Goal: Task Accomplishment & Management: Use online tool/utility

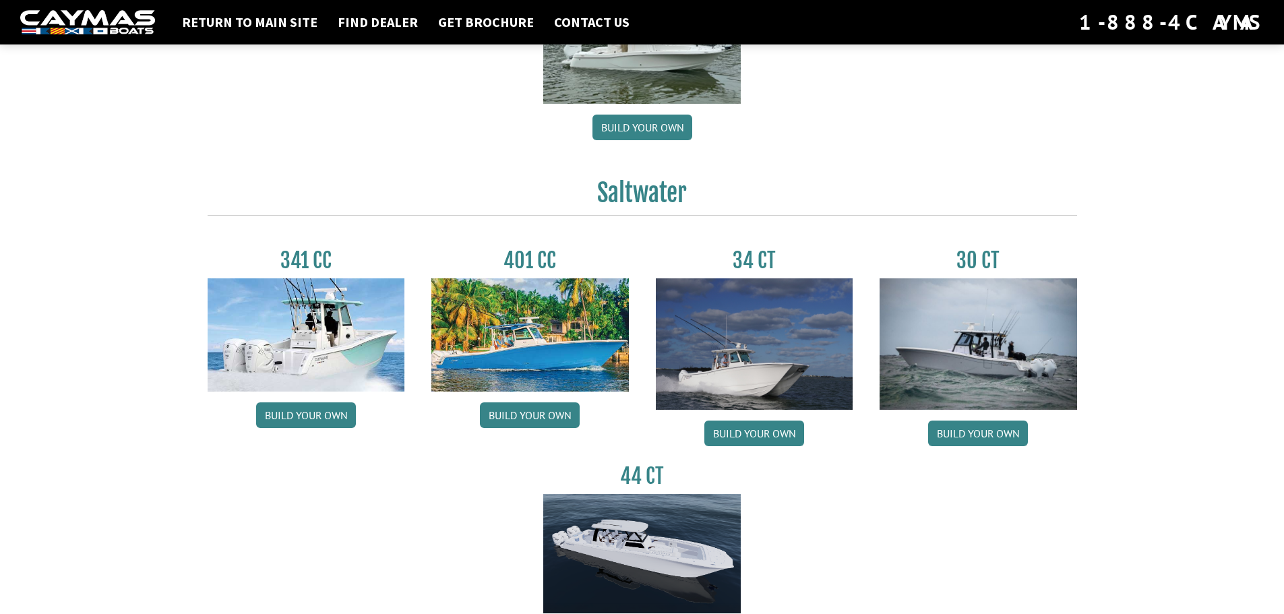
scroll to position [472, 0]
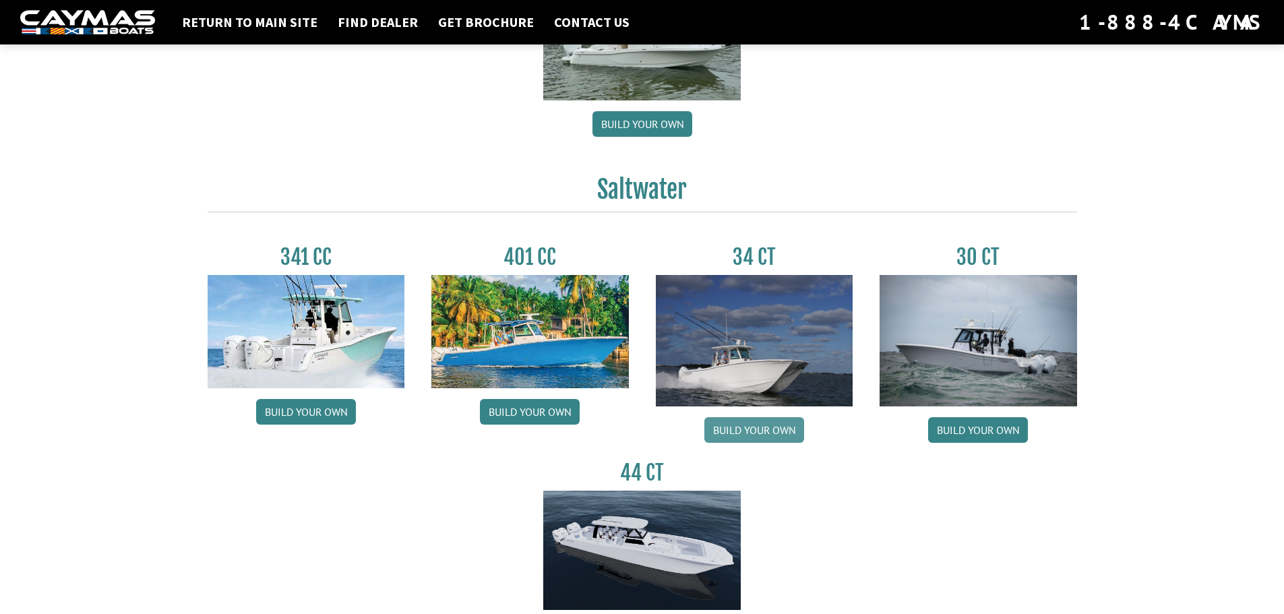
click at [738, 435] on link "Build your own" at bounding box center [754, 430] width 100 height 26
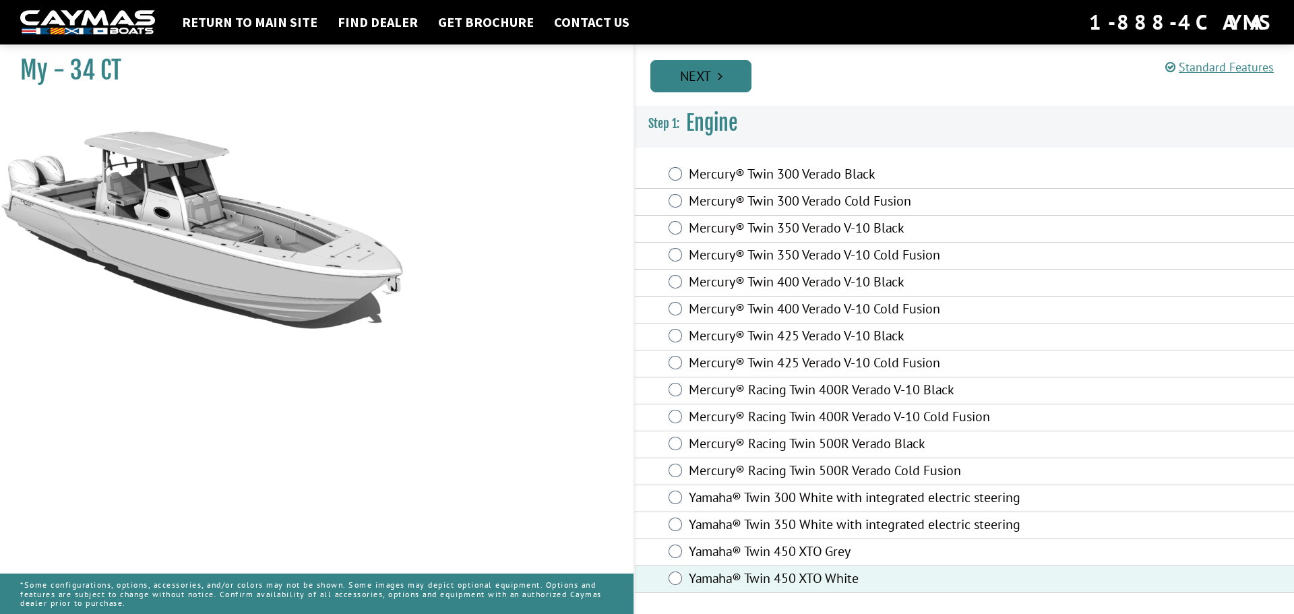
click at [713, 82] on link "Next" at bounding box center [700, 76] width 101 height 32
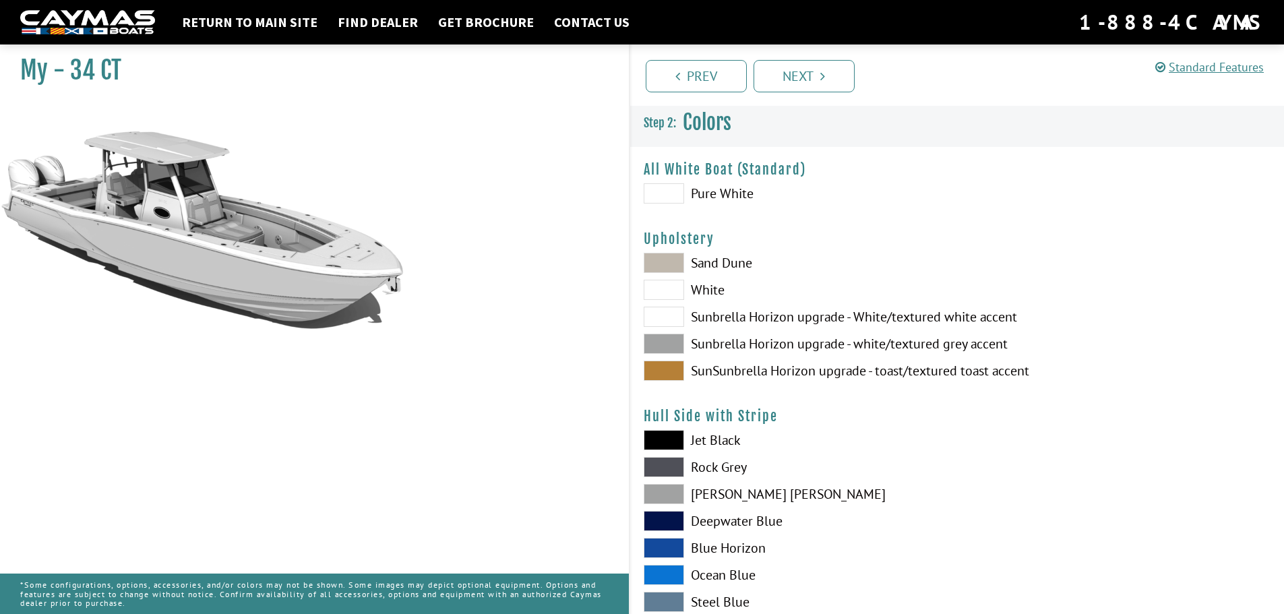
click at [667, 192] on span at bounding box center [664, 193] width 40 height 20
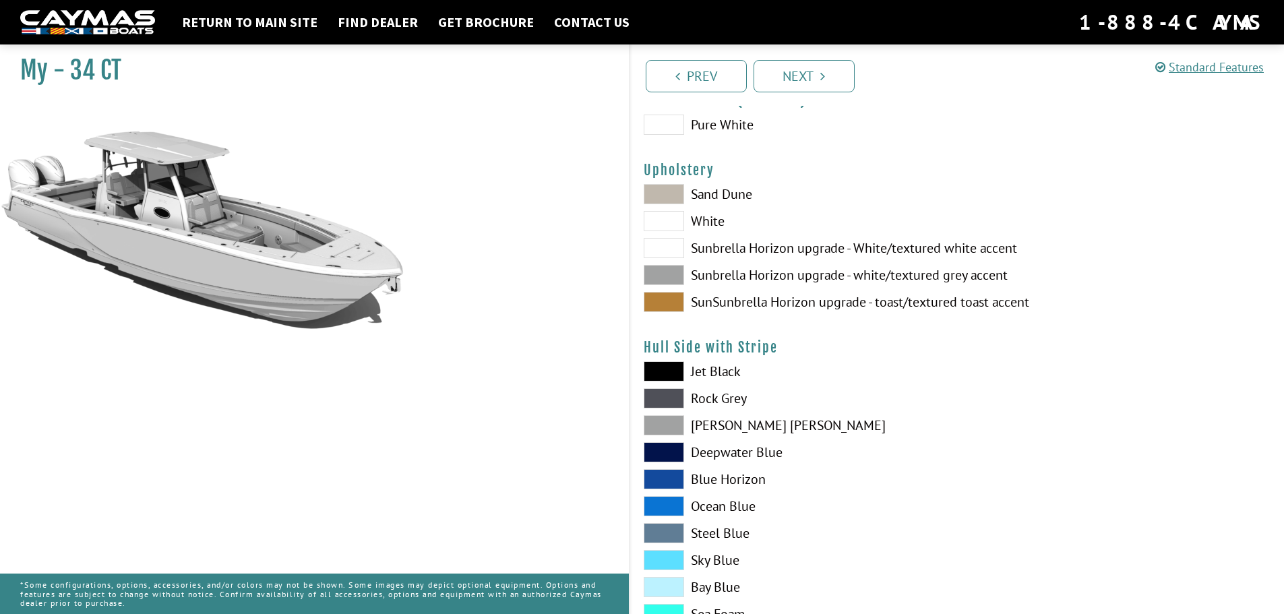
scroll to position [67, 0]
click at [675, 276] on span at bounding box center [664, 276] width 40 height 20
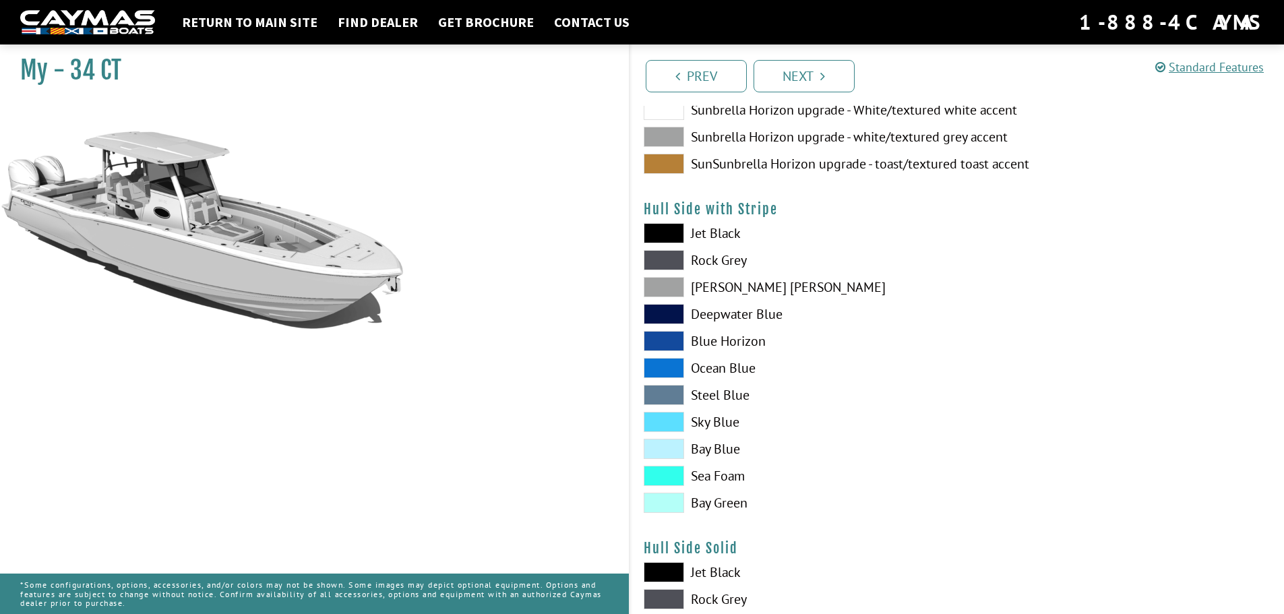
scroll to position [202, 0]
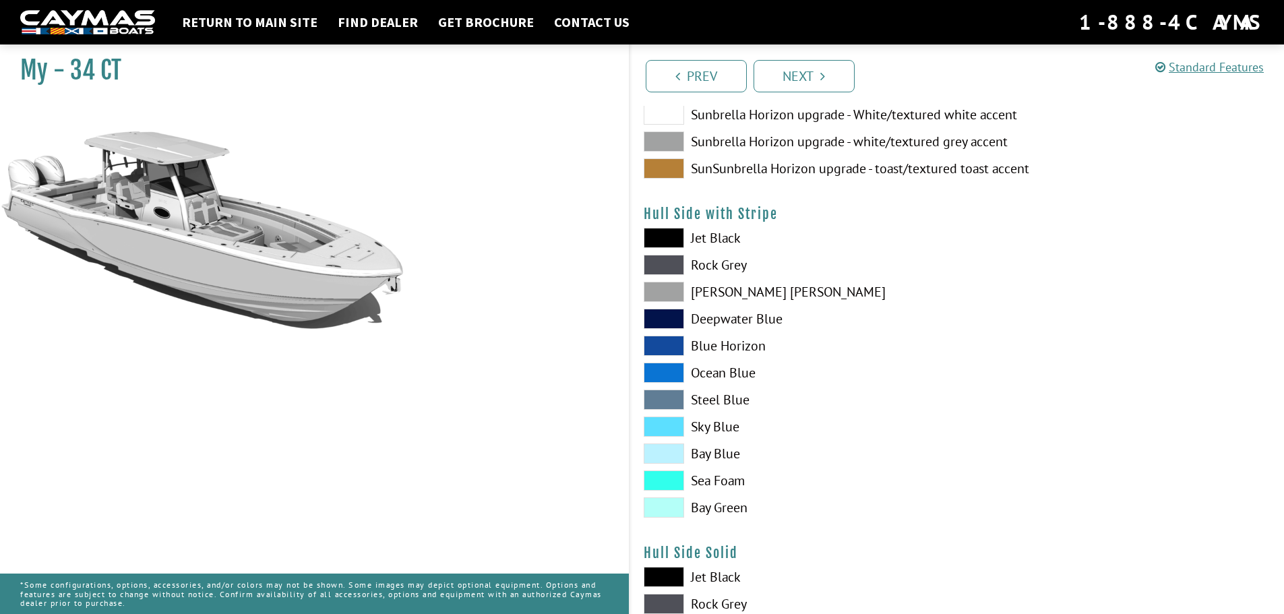
click at [675, 299] on span at bounding box center [664, 292] width 40 height 20
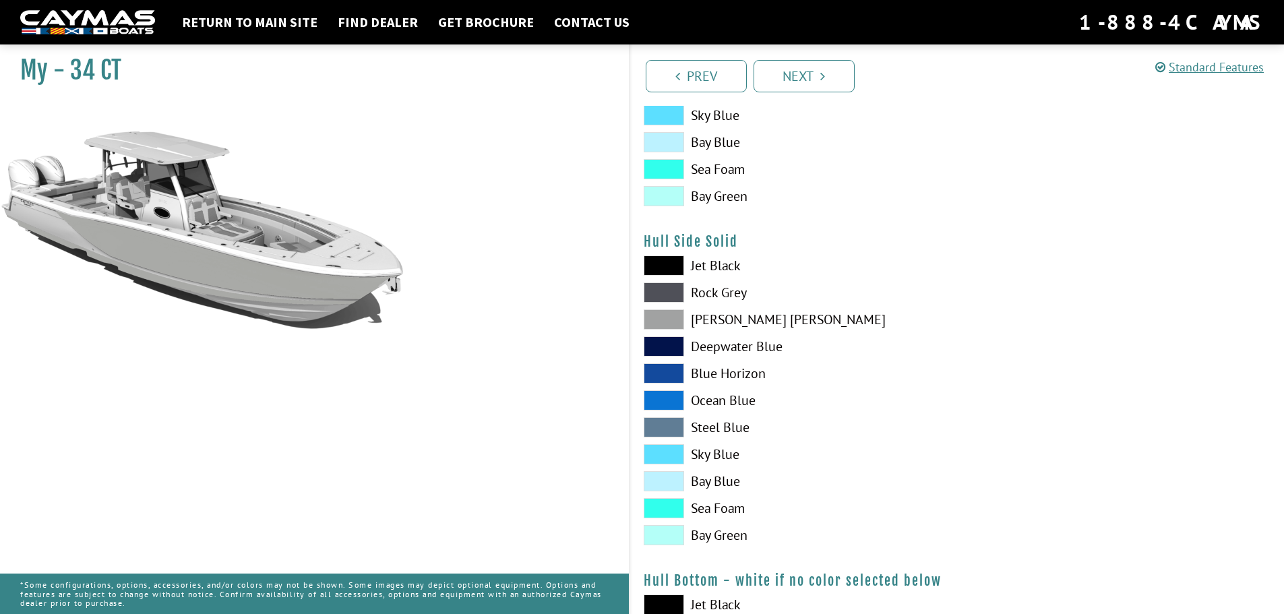
scroll to position [539, 0]
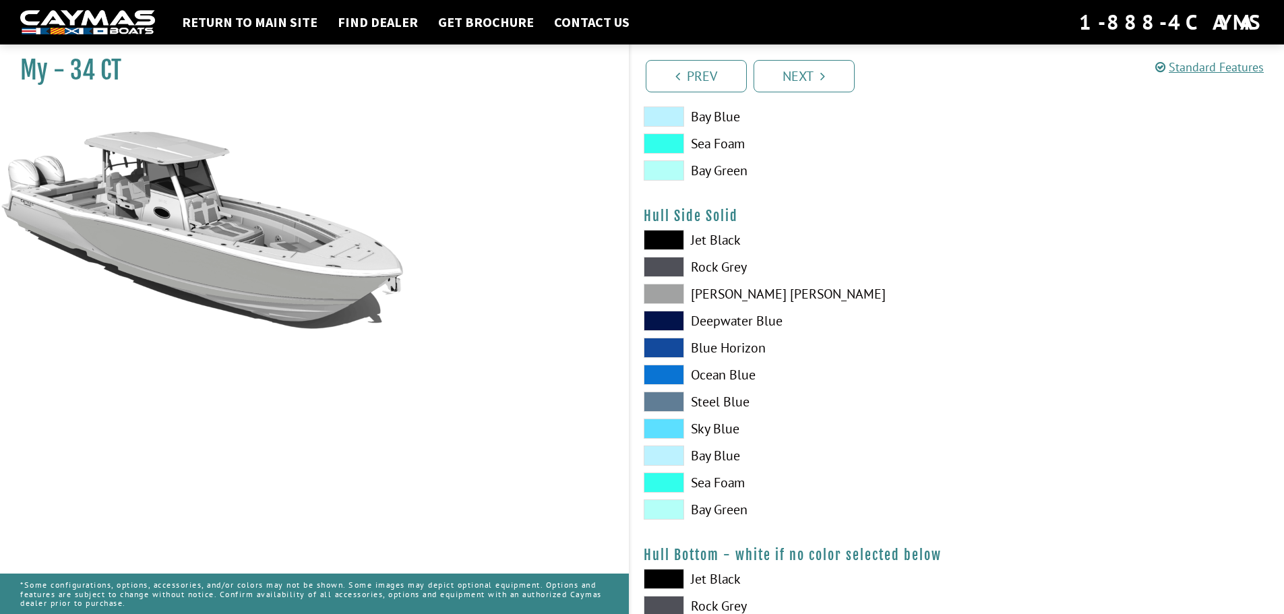
click at [671, 296] on span at bounding box center [664, 294] width 40 height 20
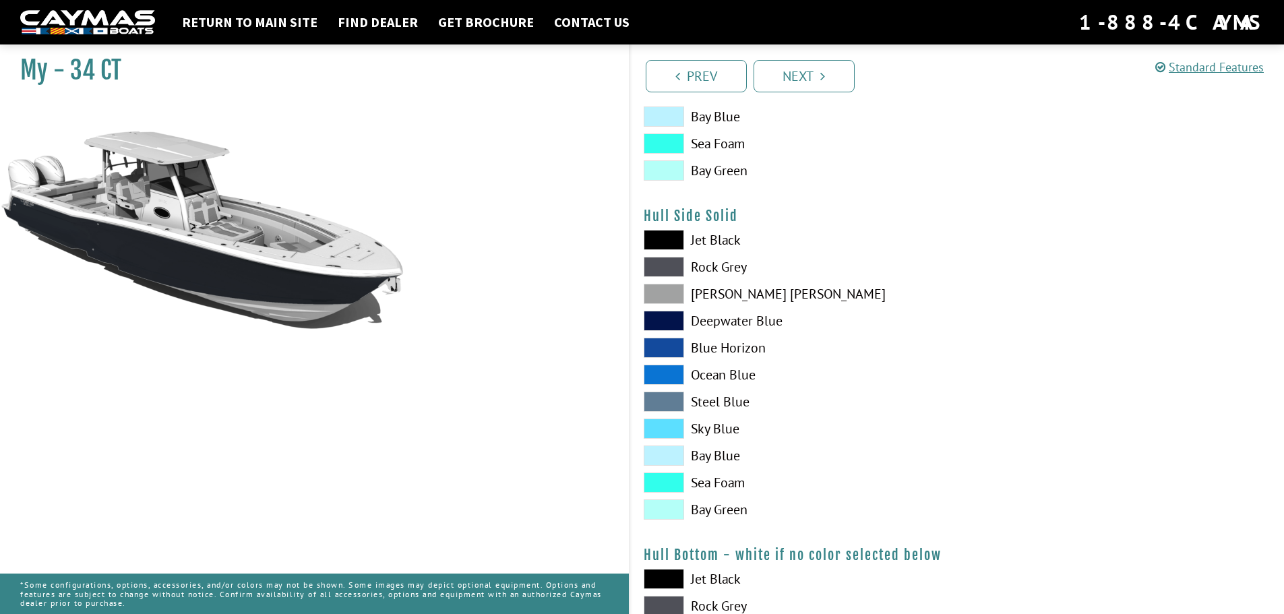
click at [665, 319] on span at bounding box center [664, 321] width 40 height 20
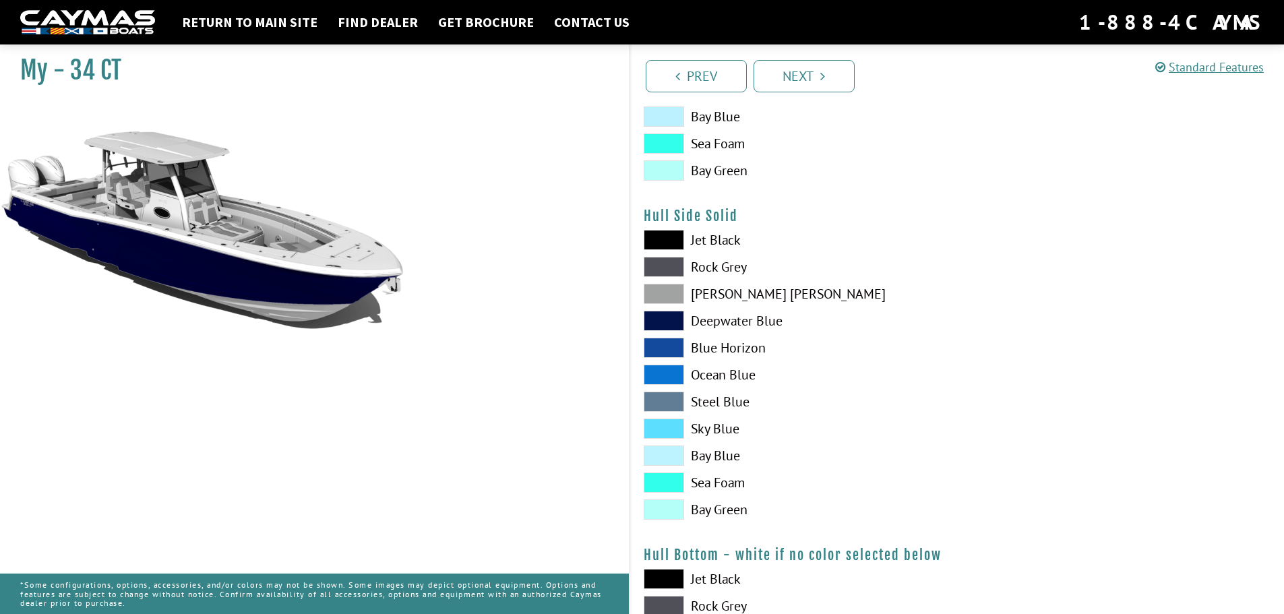
click at [666, 297] on span at bounding box center [664, 294] width 40 height 20
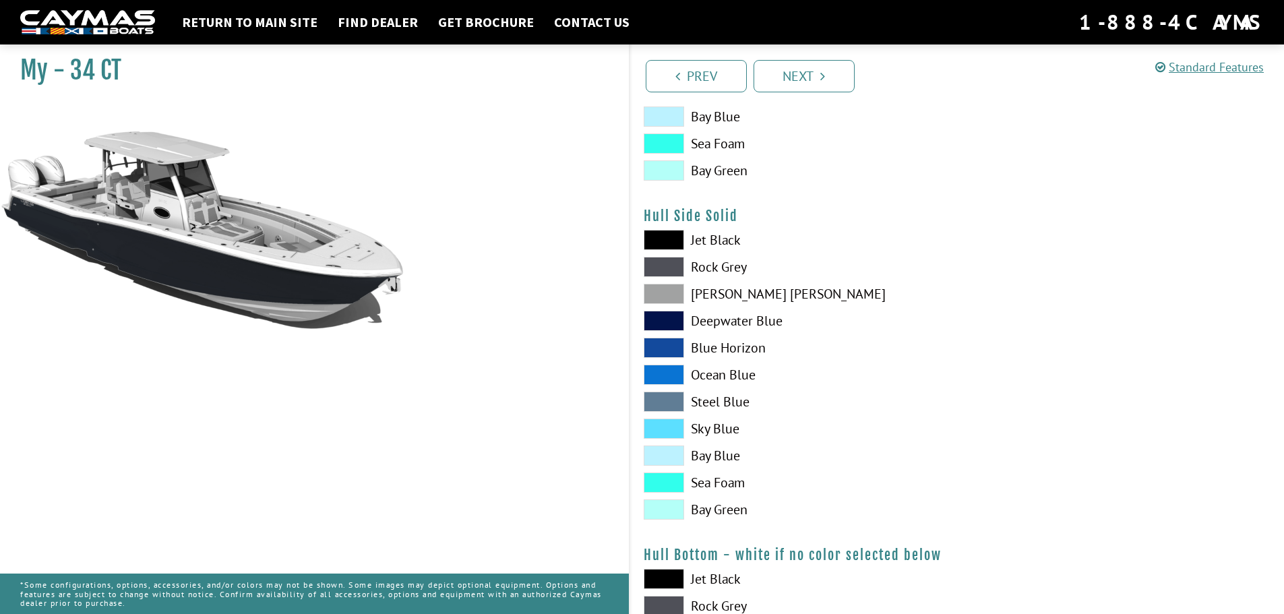
click at [663, 259] on span at bounding box center [664, 267] width 40 height 20
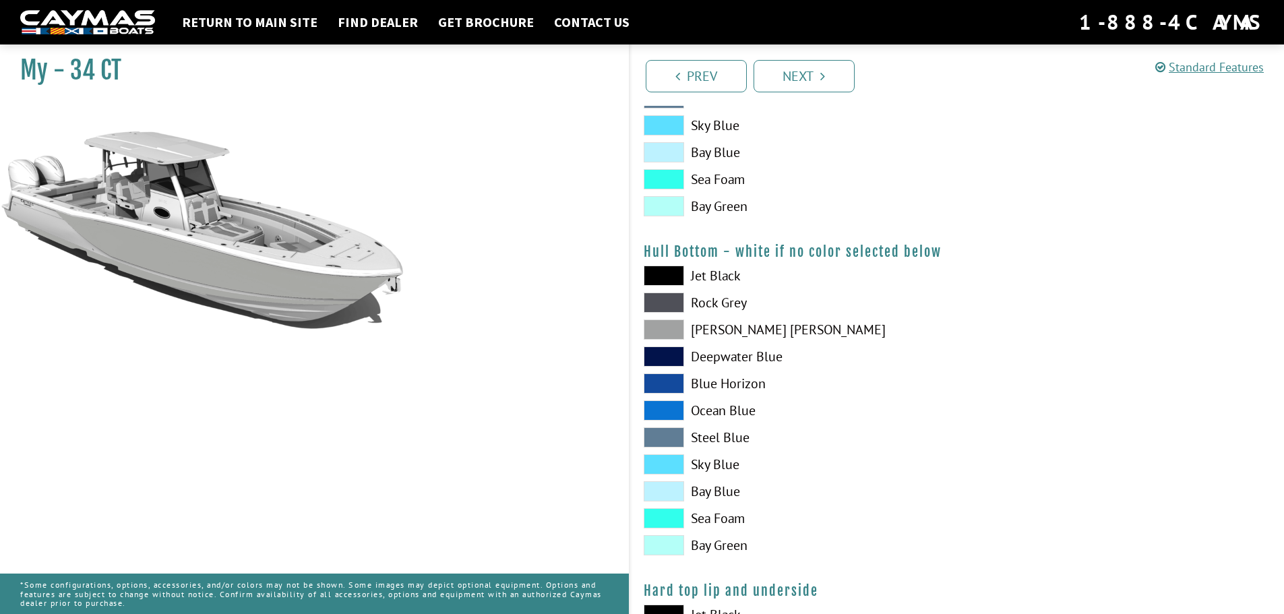
scroll to position [876, 0]
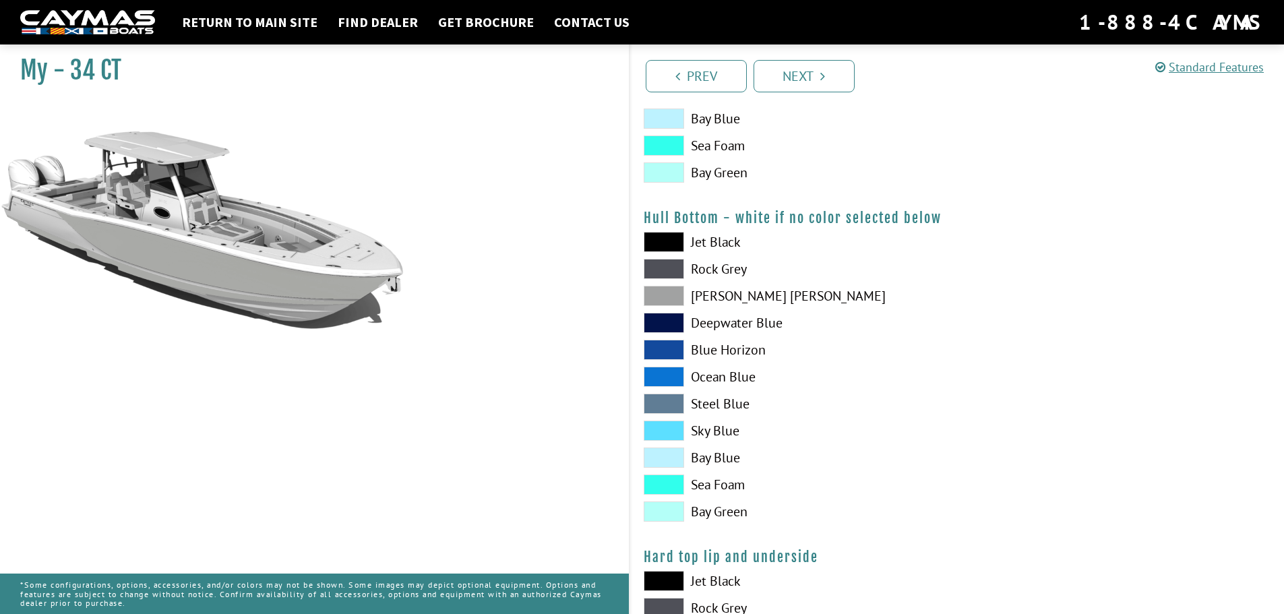
click at [663, 239] on span at bounding box center [664, 242] width 40 height 20
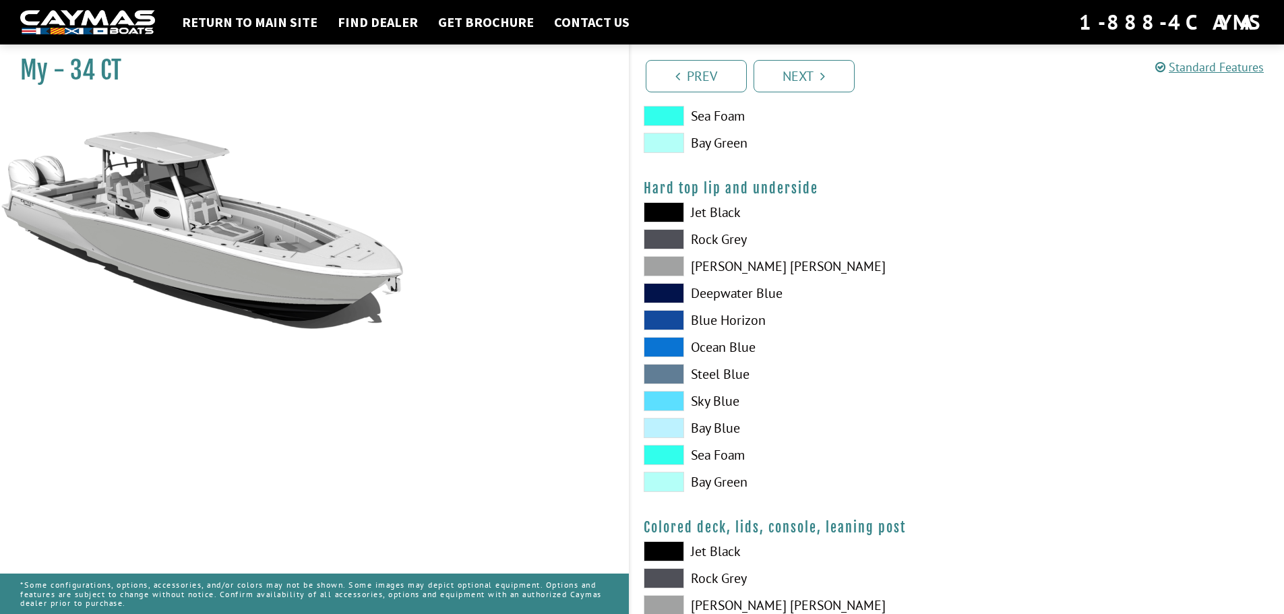
scroll to position [1281, 0]
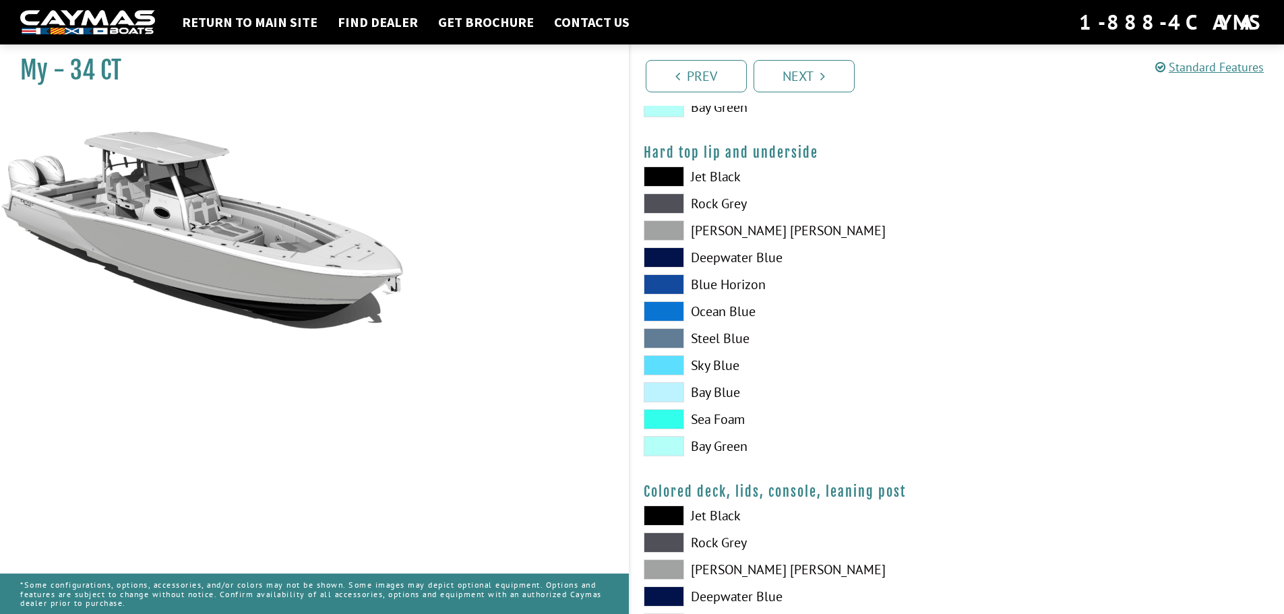
click at [663, 232] on span at bounding box center [664, 230] width 40 height 20
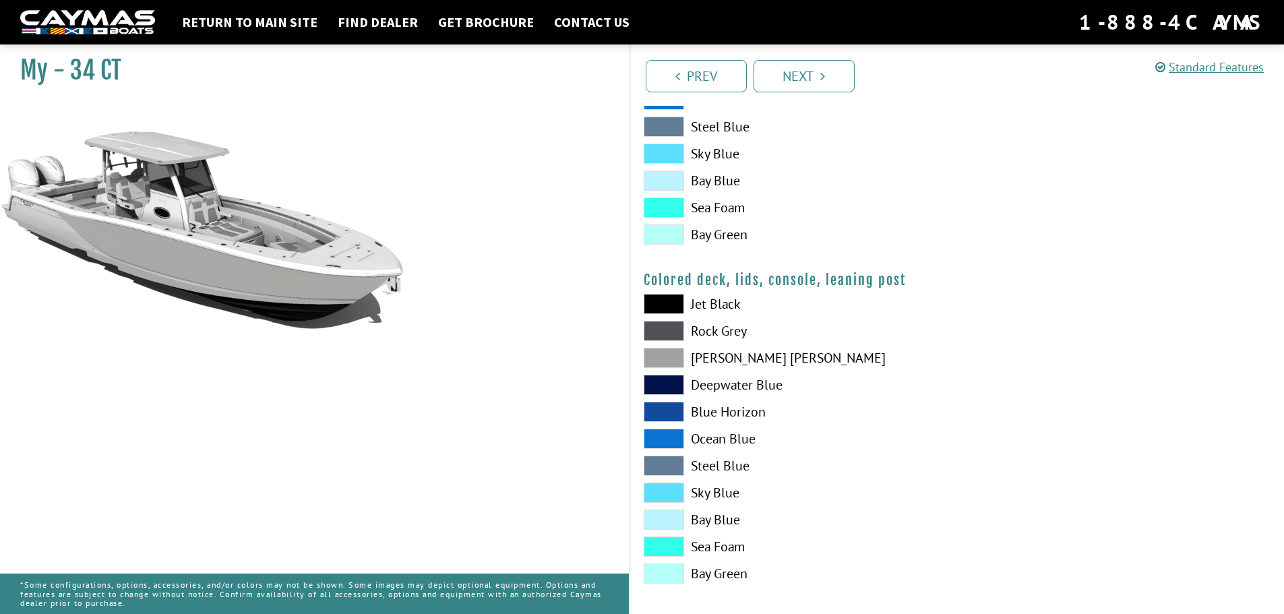
scroll to position [1501, 0]
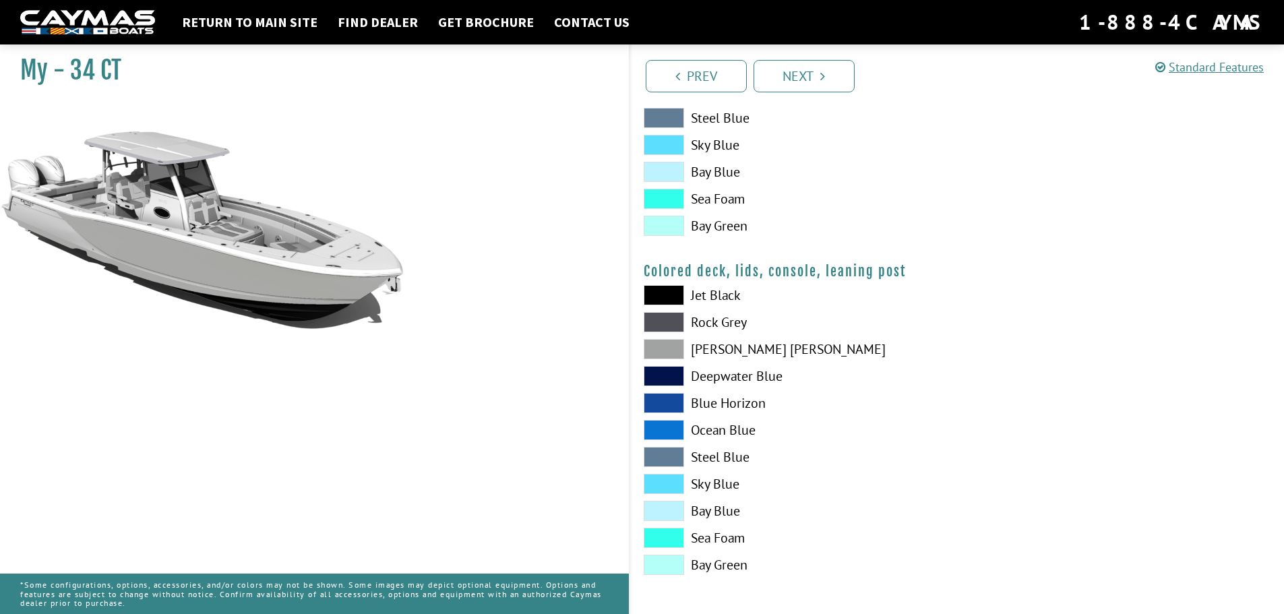
click at [667, 354] on span at bounding box center [664, 349] width 40 height 20
click at [795, 83] on link "Next" at bounding box center [803, 76] width 101 height 32
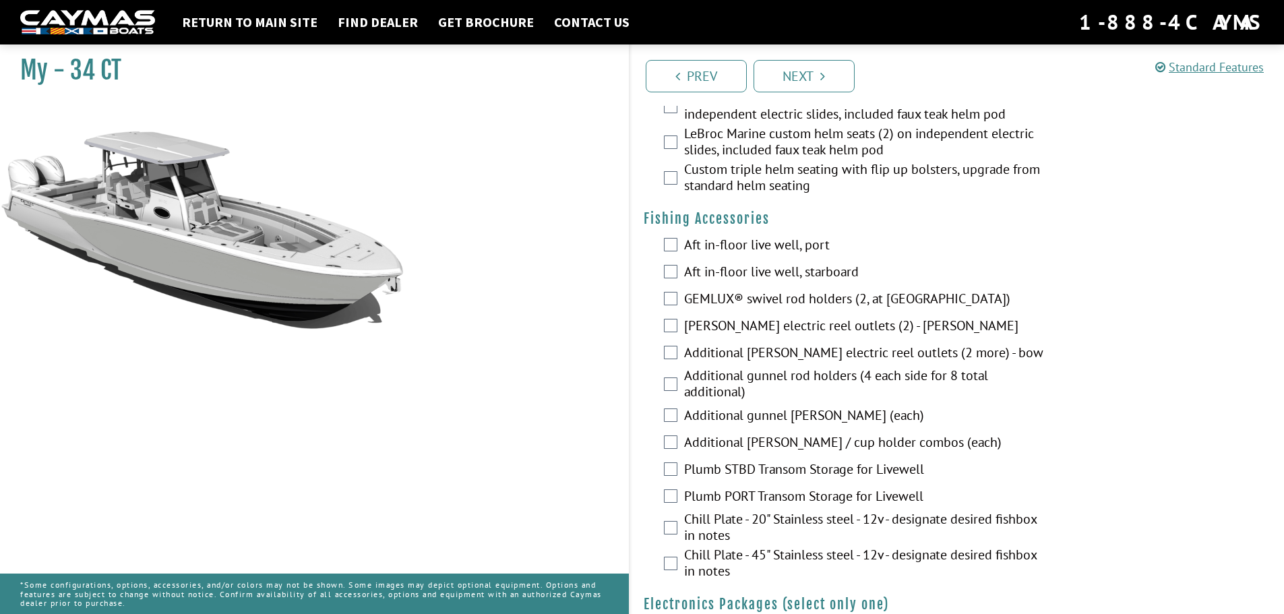
scroll to position [0, 0]
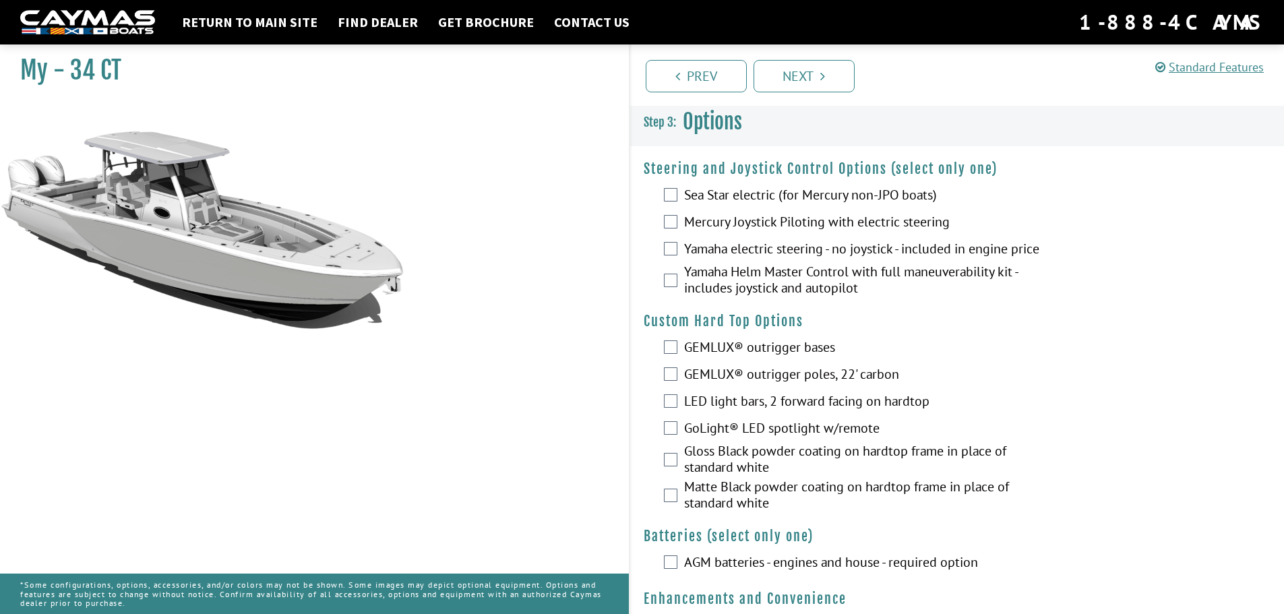
click at [679, 288] on div "Yamaha Helm Master Control with full maneuverability kit - includes joystick an…" at bounding box center [957, 282] width 654 height 36
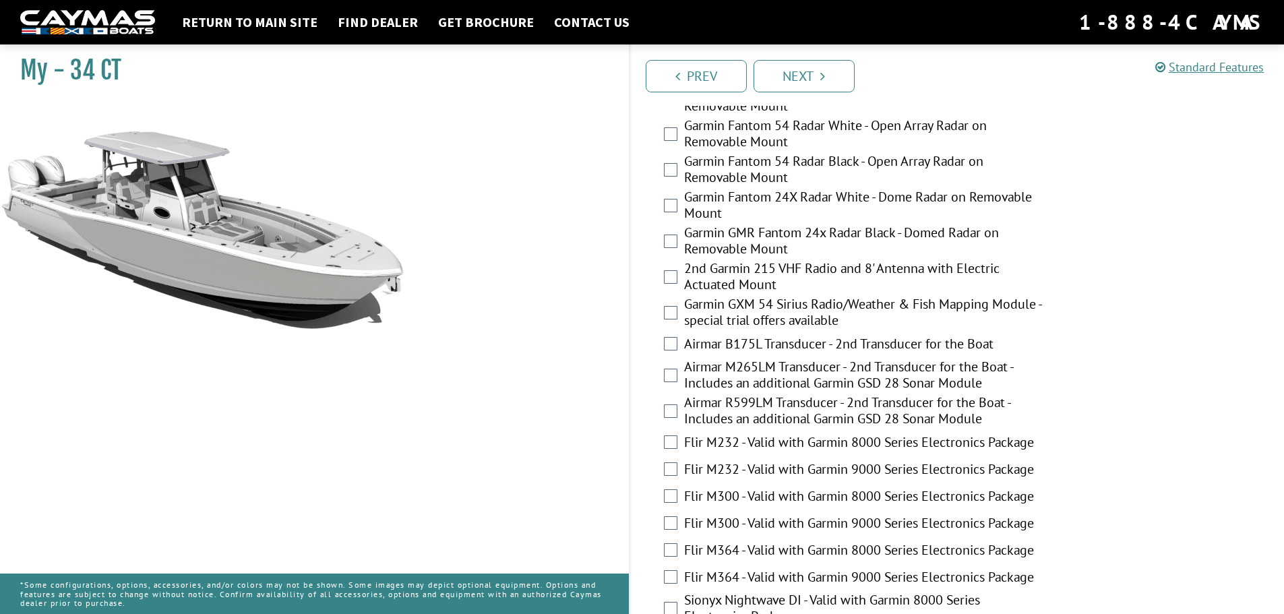
scroll to position [2089, 0]
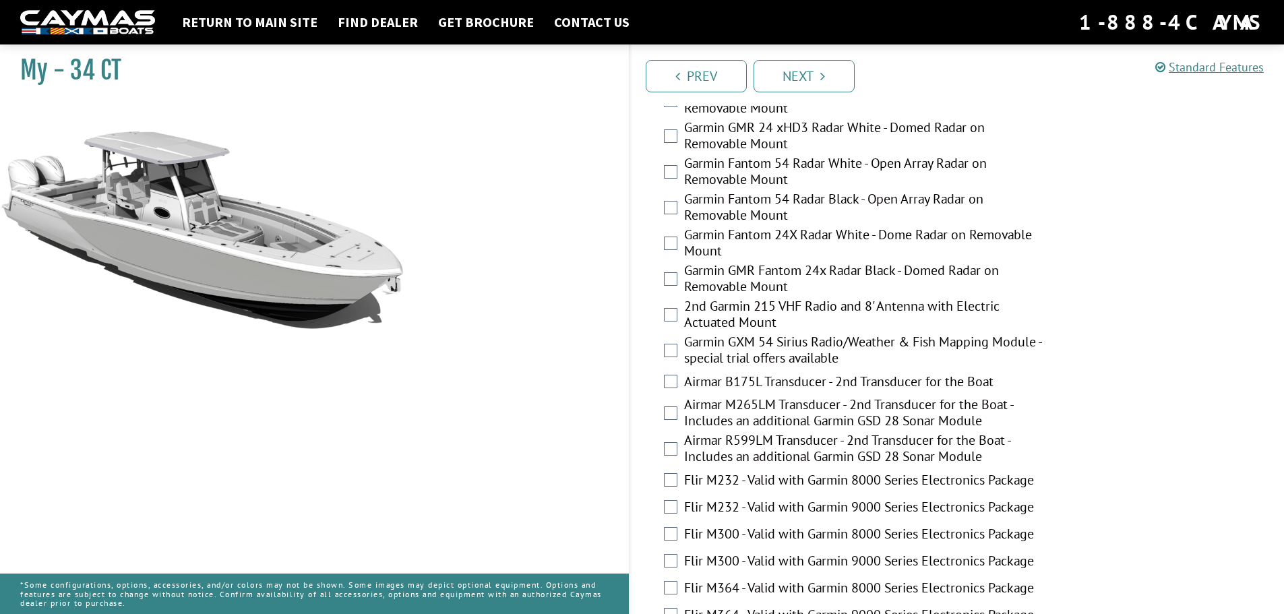
click at [675, 207] on div "Garmin Fantom 54 Radar Black - Open Array Radar on Removable Mount" at bounding box center [957, 209] width 654 height 36
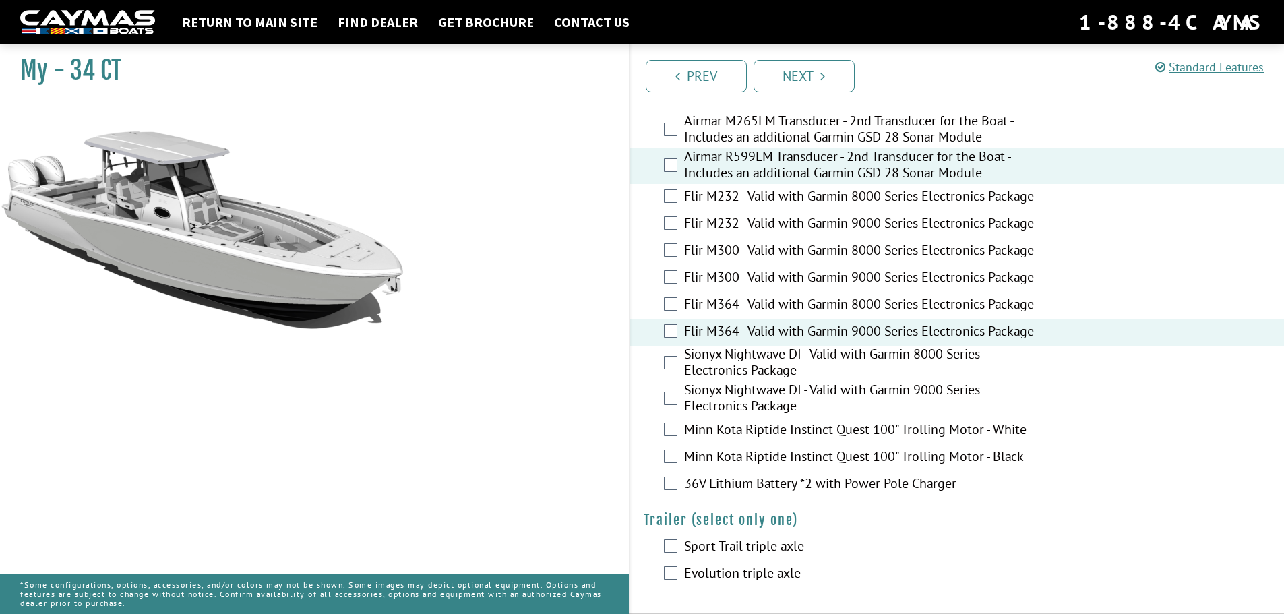
scroll to position [2382, 0]
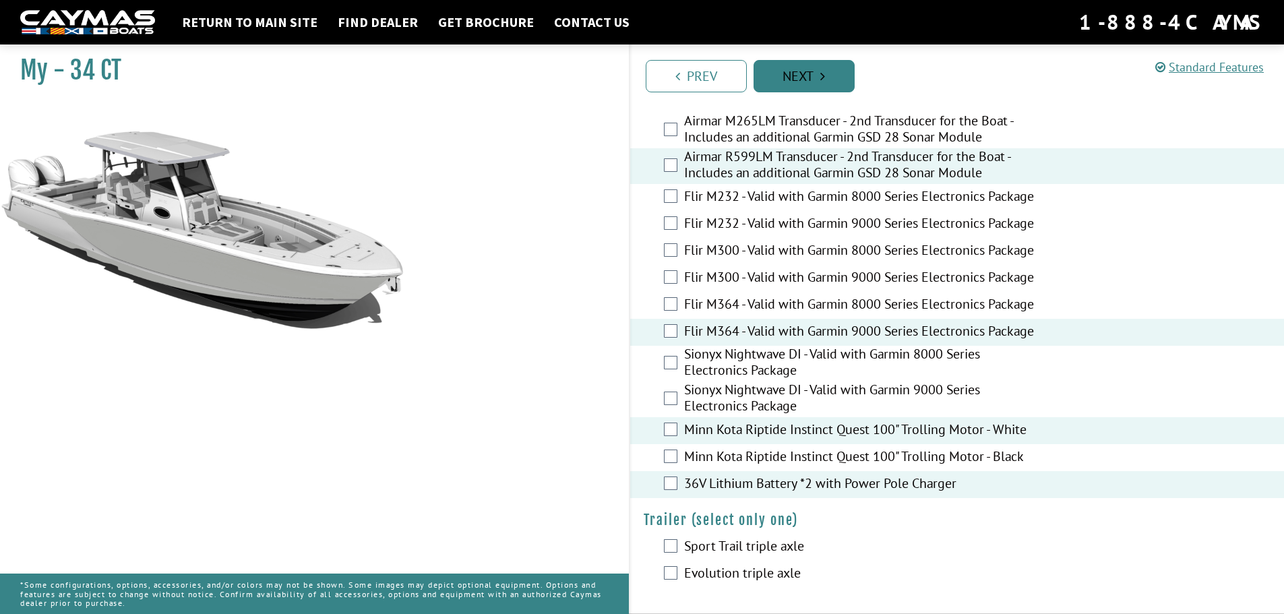
click at [809, 76] on link "Next" at bounding box center [803, 76] width 101 height 32
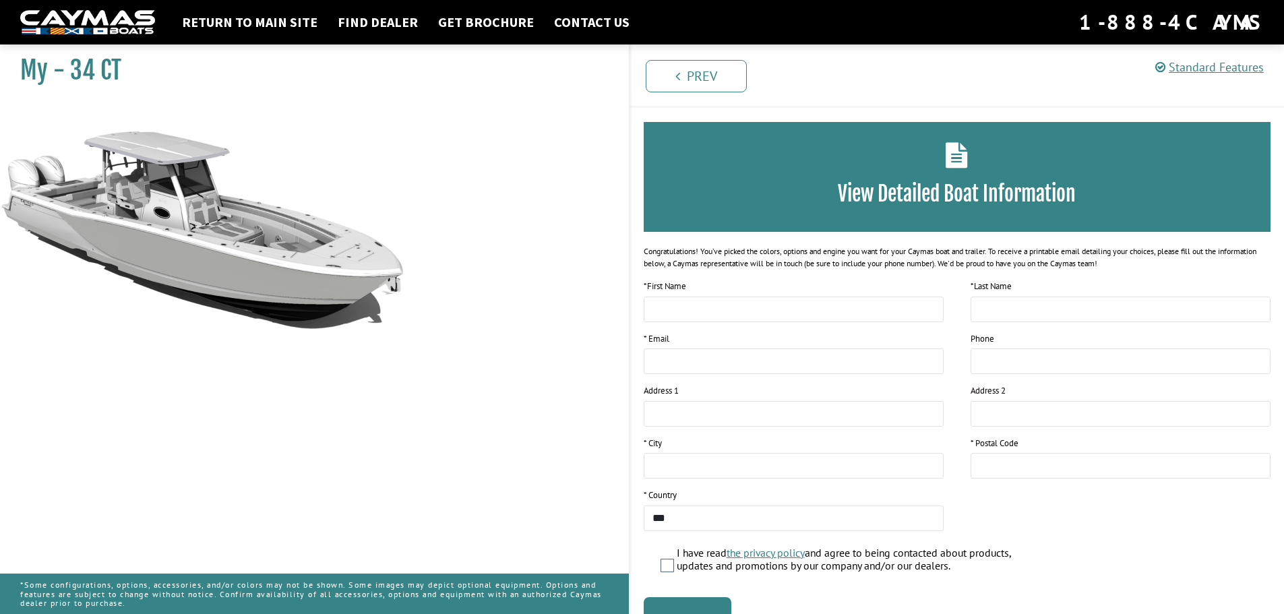
scroll to position [110, 0]
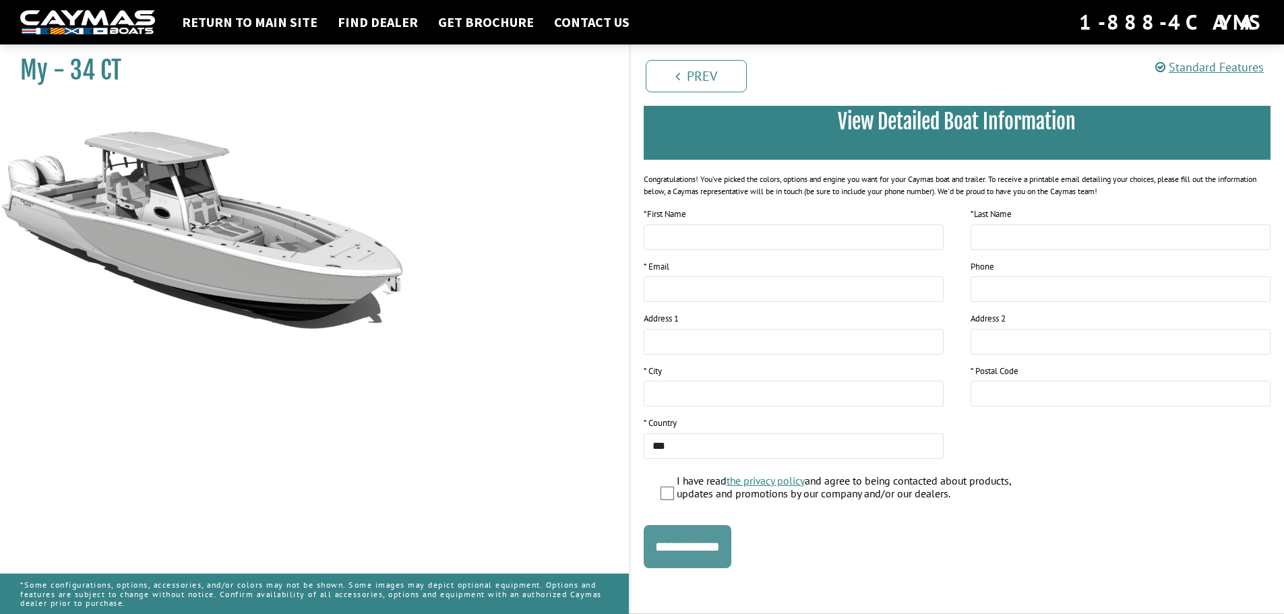
click at [681, 545] on input "**********" at bounding box center [688, 546] width 88 height 43
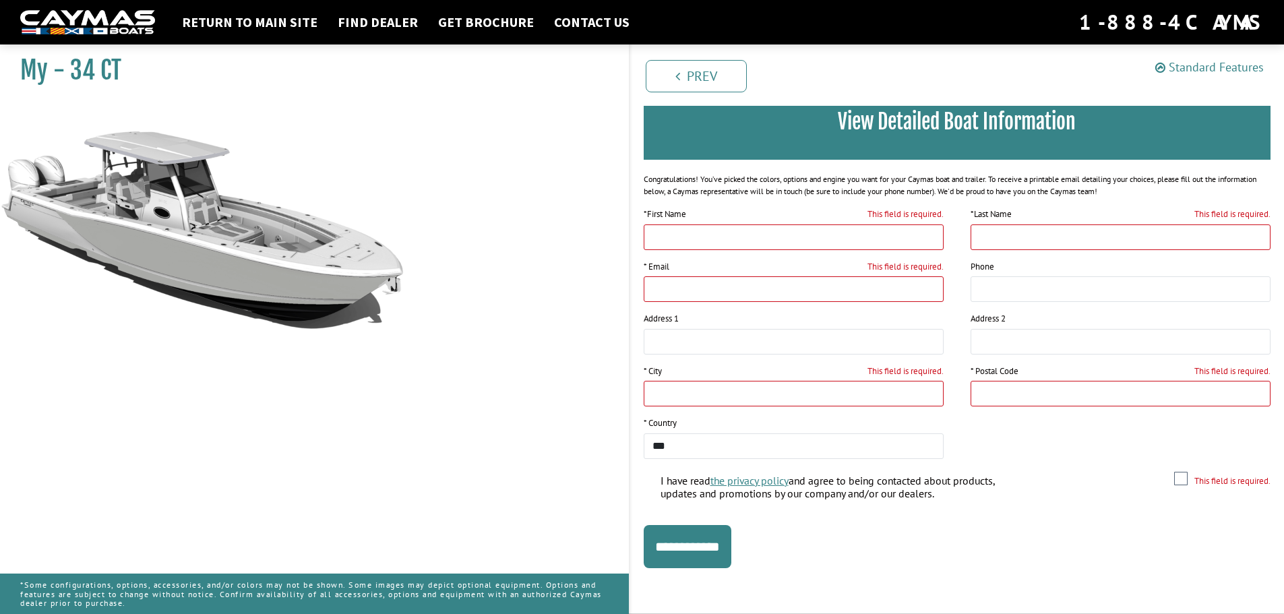
click at [1192, 69] on link "Standard Features" at bounding box center [1209, 67] width 109 height 16
